Goal: Communication & Community: Answer question/provide support

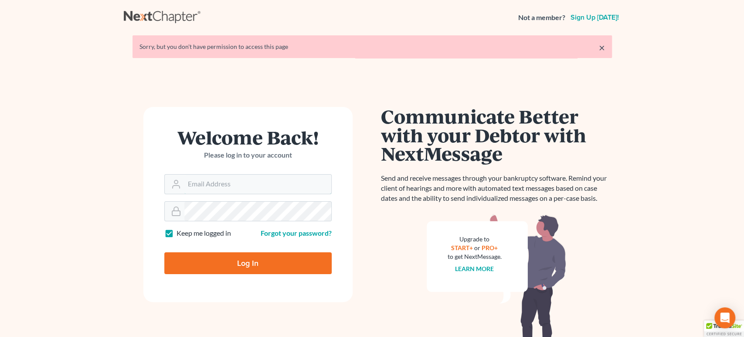
type input "[PERSON_NAME][EMAIL_ADDRESS][DOMAIN_NAME]"
click at [252, 255] on input "Log In" at bounding box center [247, 263] width 167 height 22
type input "Thinking..."
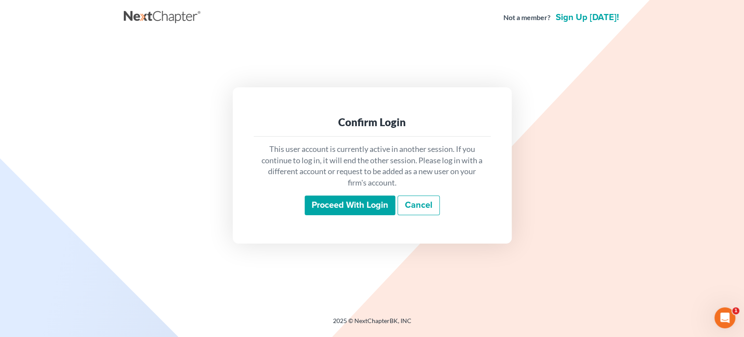
click at [348, 212] on input "Proceed with login" at bounding box center [350, 205] width 91 height 20
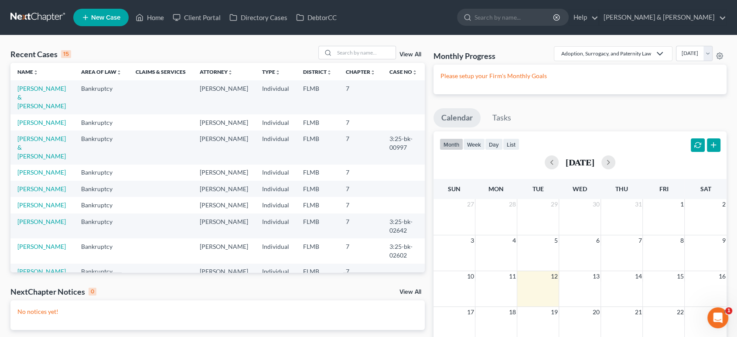
click at [725, 315] on div "Open Intercom Messenger" at bounding box center [717, 317] width 29 height 29
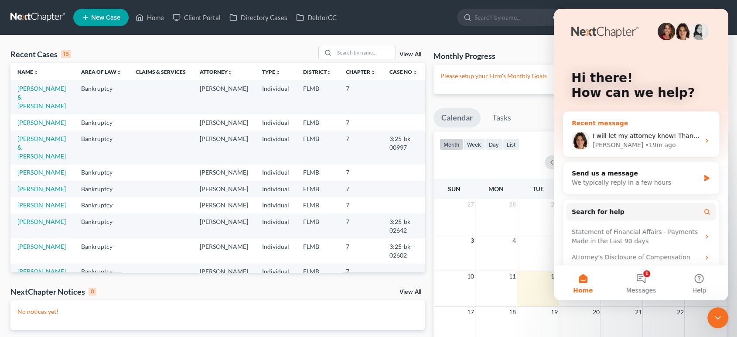
click at [622, 135] on span "I will let my attorney know! Thank you! I wish it said that instead of telling …" at bounding box center [750, 135] width 317 height 7
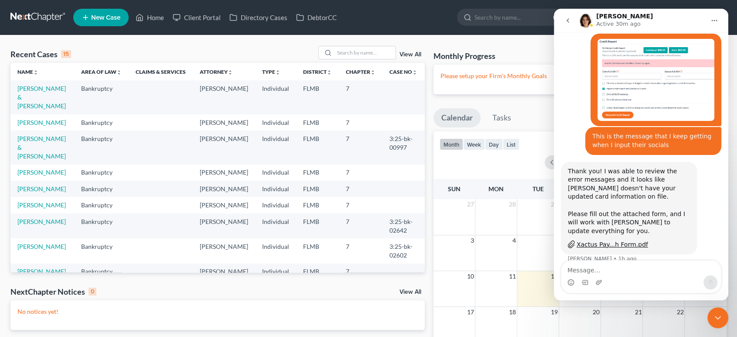
scroll to position [353, 0]
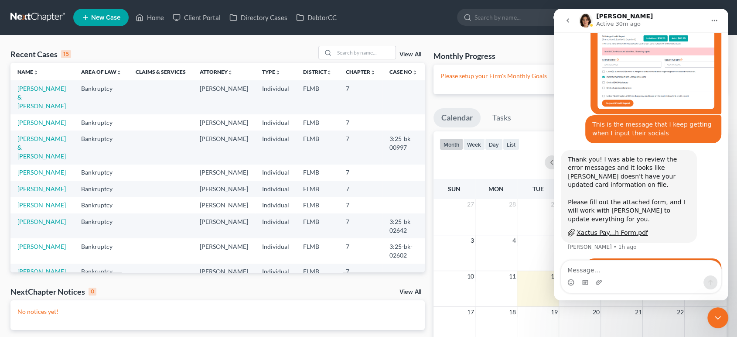
drag, startPoint x: 716, startPoint y: 320, endPoint x: 1384, endPoint y: 637, distance: 739.7
click at [716, 320] on icon "Close Intercom Messenger" at bounding box center [717, 317] width 10 height 10
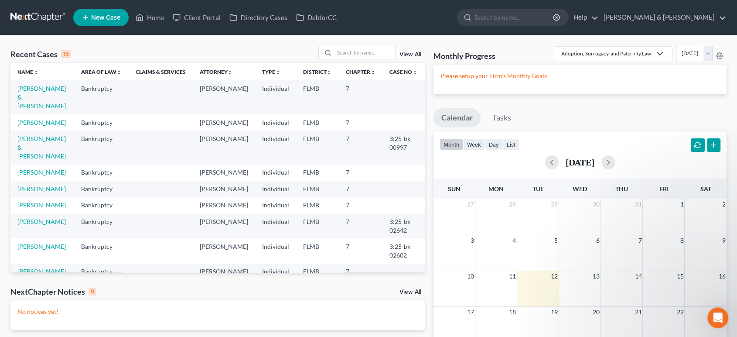
click at [723, 316] on icon "Open Intercom Messenger" at bounding box center [718, 317] width 14 height 14
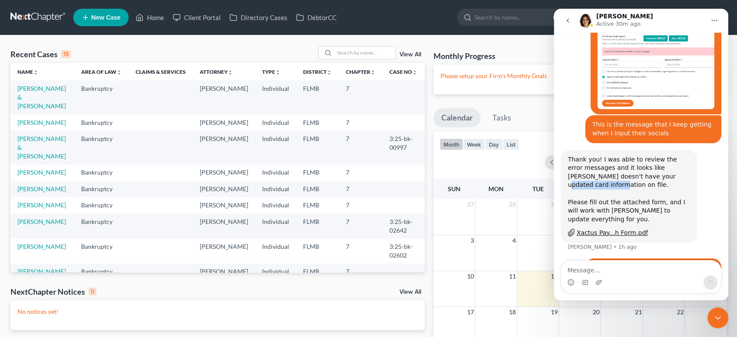
drag, startPoint x: 620, startPoint y: 143, endPoint x: 671, endPoint y: 145, distance: 50.6
click at [670, 155] on div "Thank you! I was able to review the error messages and it looks like Xactus doe…" at bounding box center [629, 189] width 122 height 68
click at [671, 155] on div "Thank you! I was able to review the error messages and it looks like Xactus doe…" at bounding box center [629, 189] width 122 height 68
drag, startPoint x: 638, startPoint y: 134, endPoint x: 663, endPoint y: 135, distance: 24.9
click at [663, 155] on div "Thank you! I was able to review the error messages and it looks like Xactus doe…" at bounding box center [629, 189] width 122 height 68
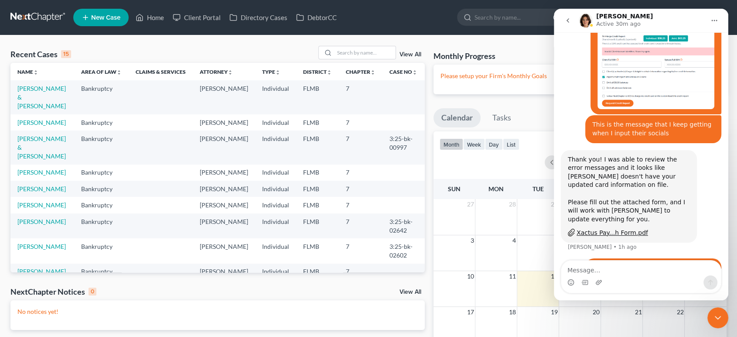
click at [671, 155] on div "Thank you! I was able to review the error messages and it looks like Xactus doe…" at bounding box center [629, 189] width 122 height 68
drag, startPoint x: 609, startPoint y: 132, endPoint x: 688, endPoint y: 145, distance: 80.4
click at [688, 155] on div "Thank you! I was able to review the error messages and it looks like Xactus doe…" at bounding box center [629, 189] width 122 height 68
click at [669, 155] on div "Thank you! I was able to review the error messages and it looks like Xactus doe…" at bounding box center [629, 189] width 122 height 68
click at [428, 209] on div "Recent Cases 15 View All Name unfold_more expand_more expand_less Area of Law u…" at bounding box center [217, 237] width 423 height 383
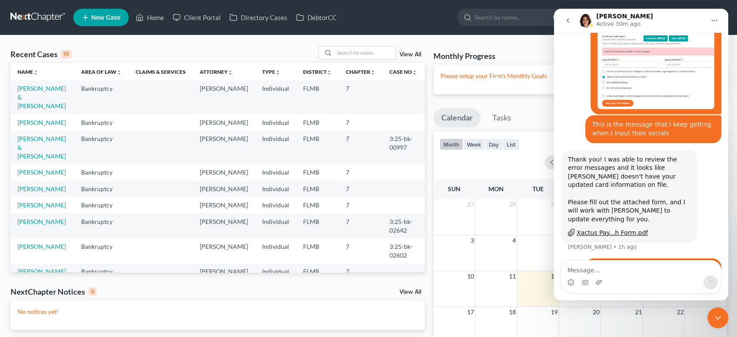
click at [721, 316] on icon "Close Intercom Messenger" at bounding box center [717, 317] width 10 height 10
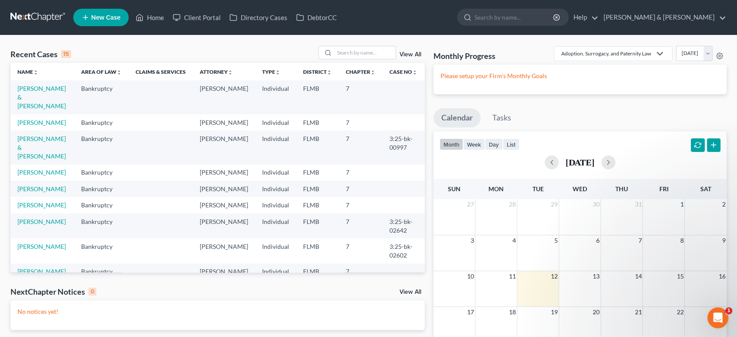
scroll to position [0, 0]
